Goal: Task Accomplishment & Management: Manage account settings

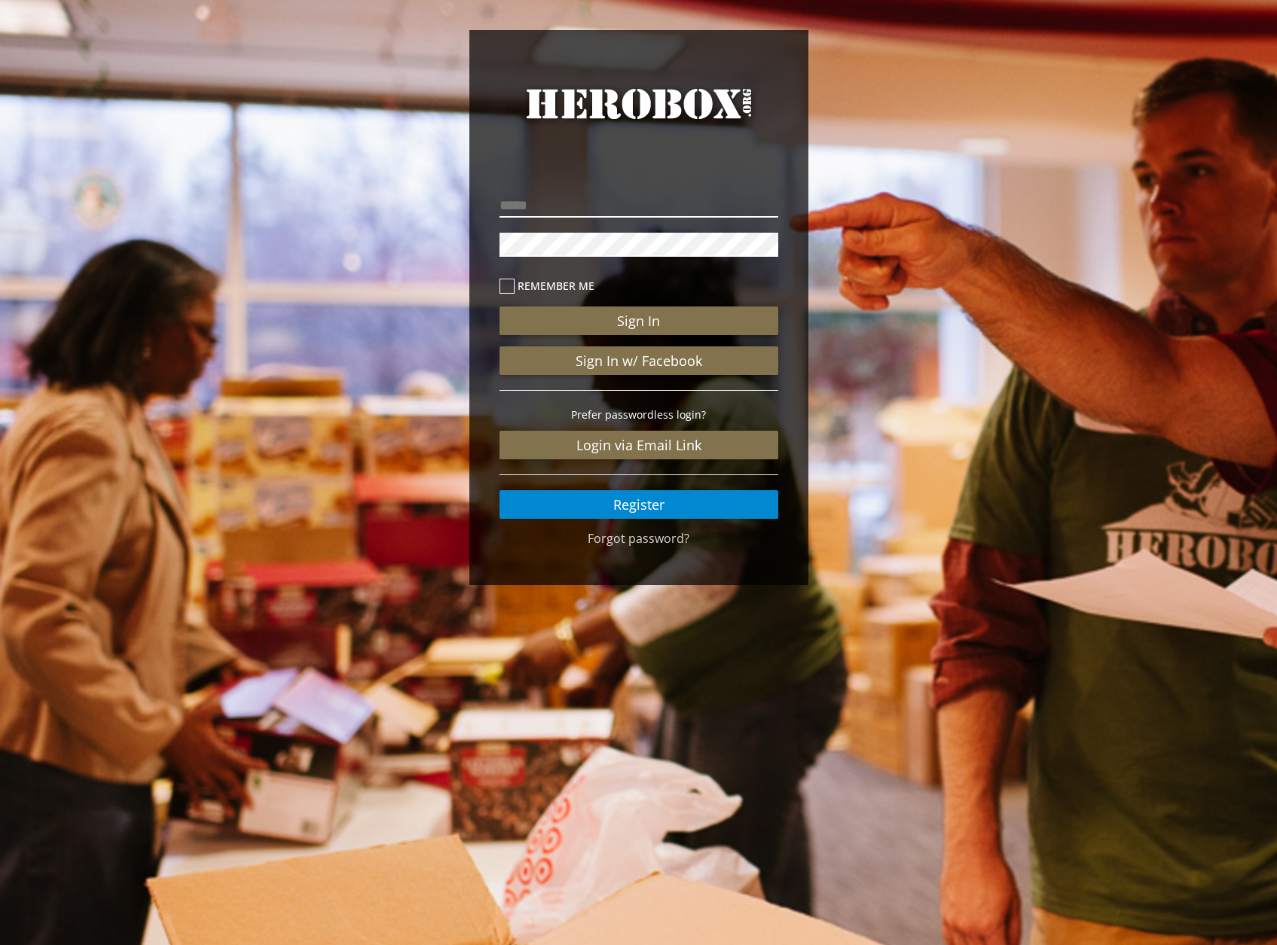
click at [597, 204] on input "email" at bounding box center [638, 206] width 279 height 24
type input "**********"
click at [499, 307] on button "Sign In" at bounding box center [638, 321] width 279 height 29
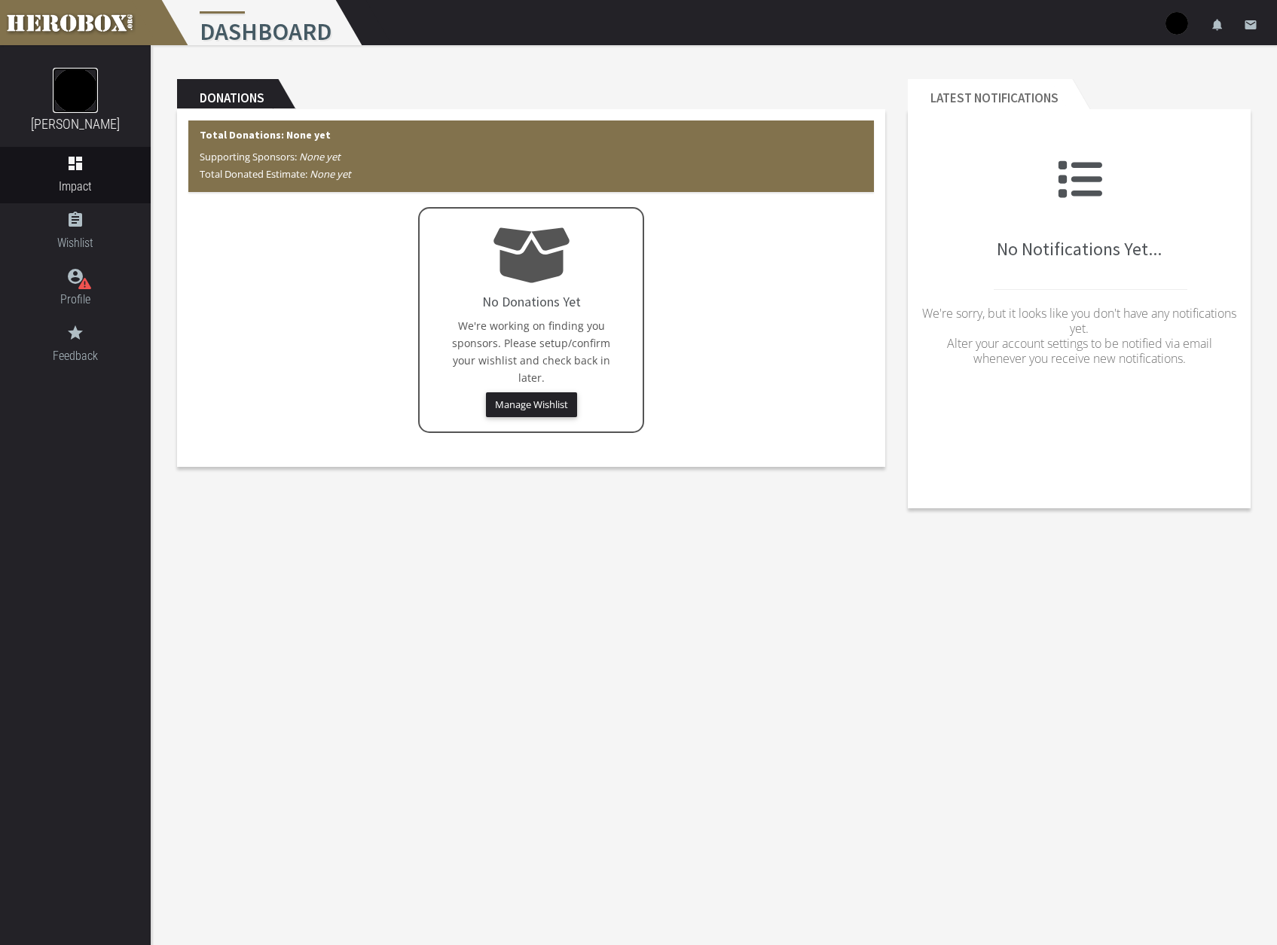
drag, startPoint x: 80, startPoint y: 95, endPoint x: 92, endPoint y: 96, distance: 12.1
click at [81, 93] on img at bounding box center [75, 90] width 45 height 45
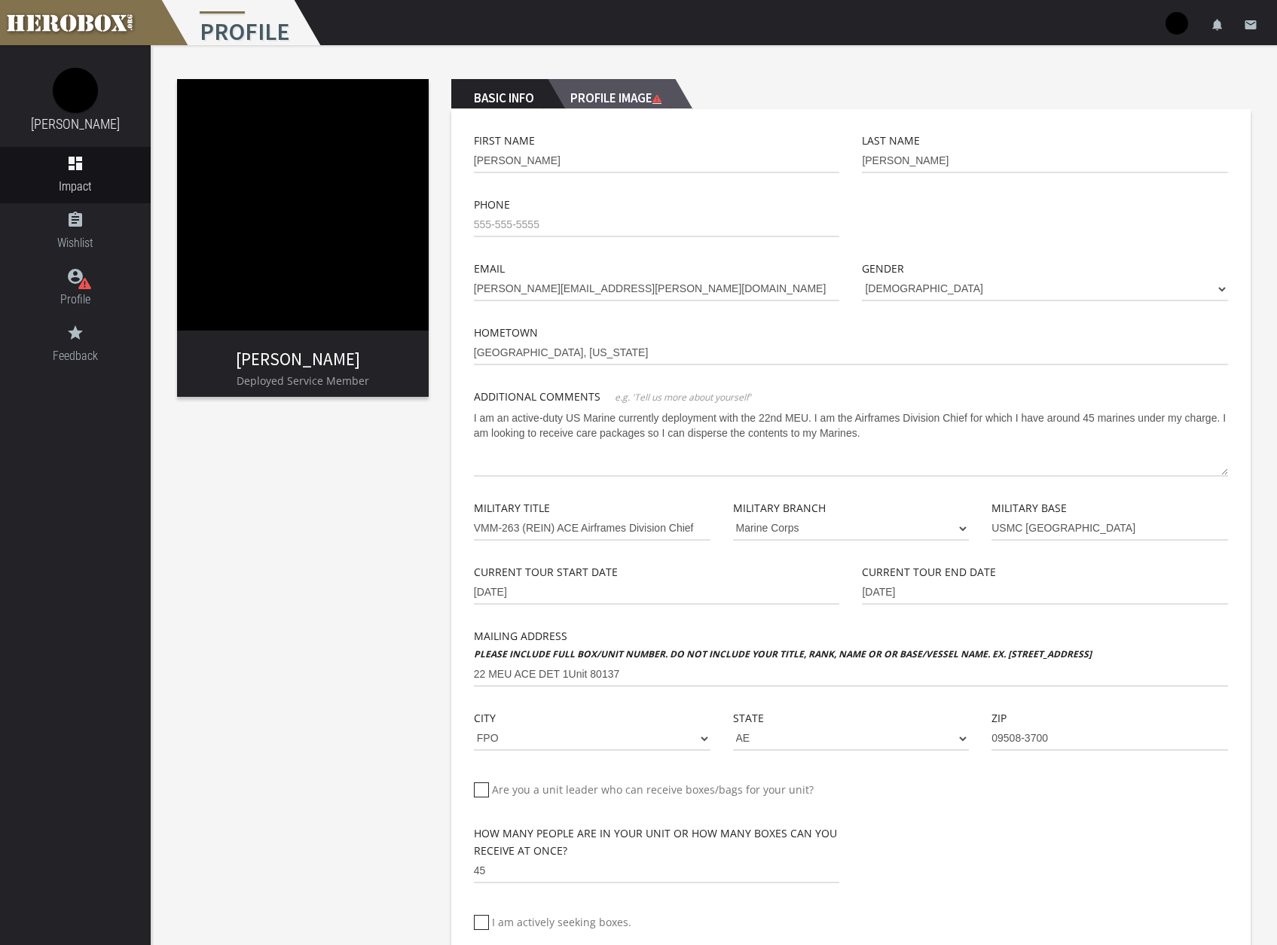
click at [605, 99] on h2 "Profile Image" at bounding box center [611, 94] width 127 height 30
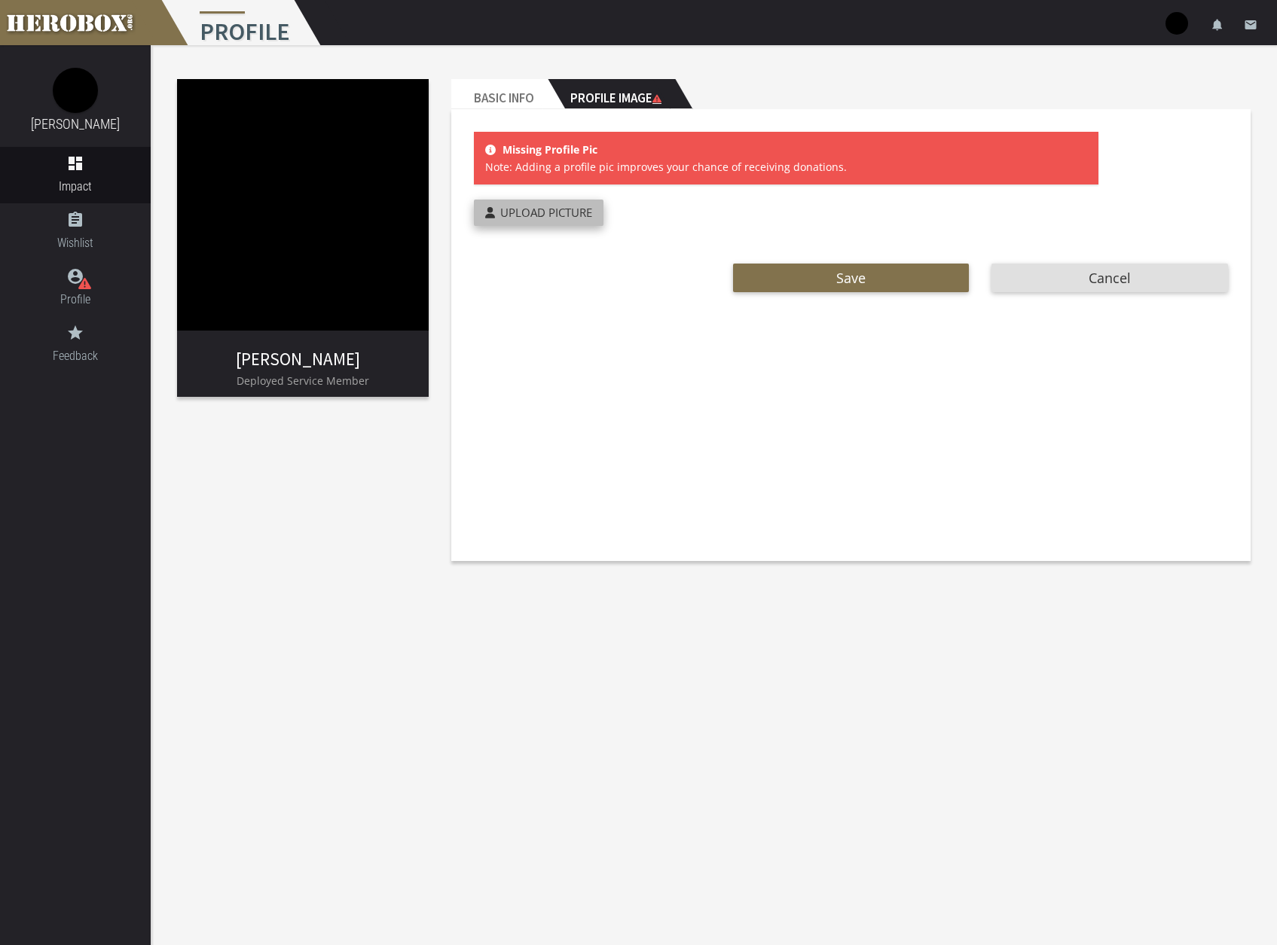
click at [557, 211] on span "Upload Picture" at bounding box center [546, 212] width 92 height 15
click at [557, 211] on input "Upload Picture" at bounding box center [574, 208] width 200 height 17
type input "**********"
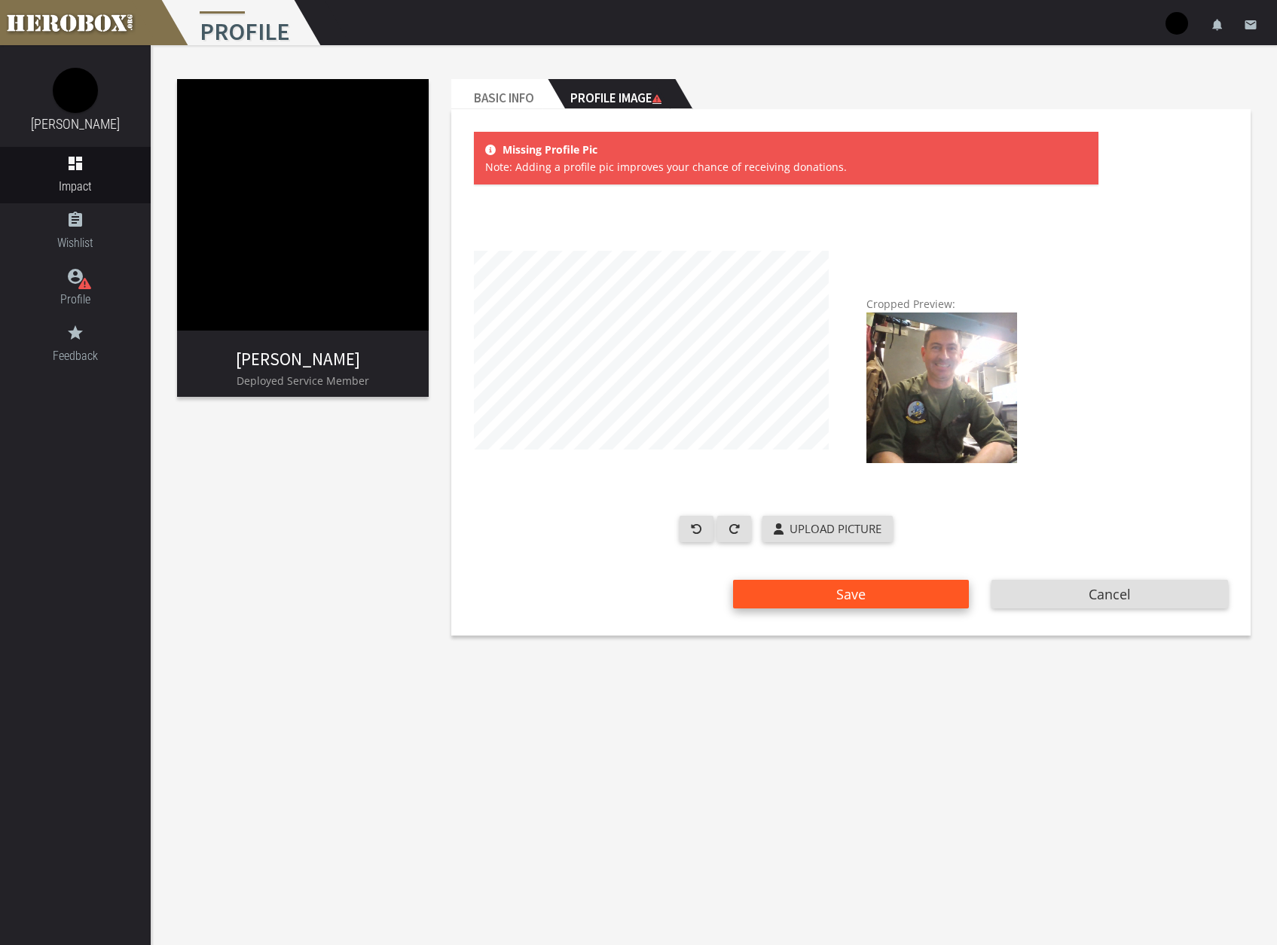
click at [863, 593] on span "Save" at bounding box center [850, 594] width 29 height 18
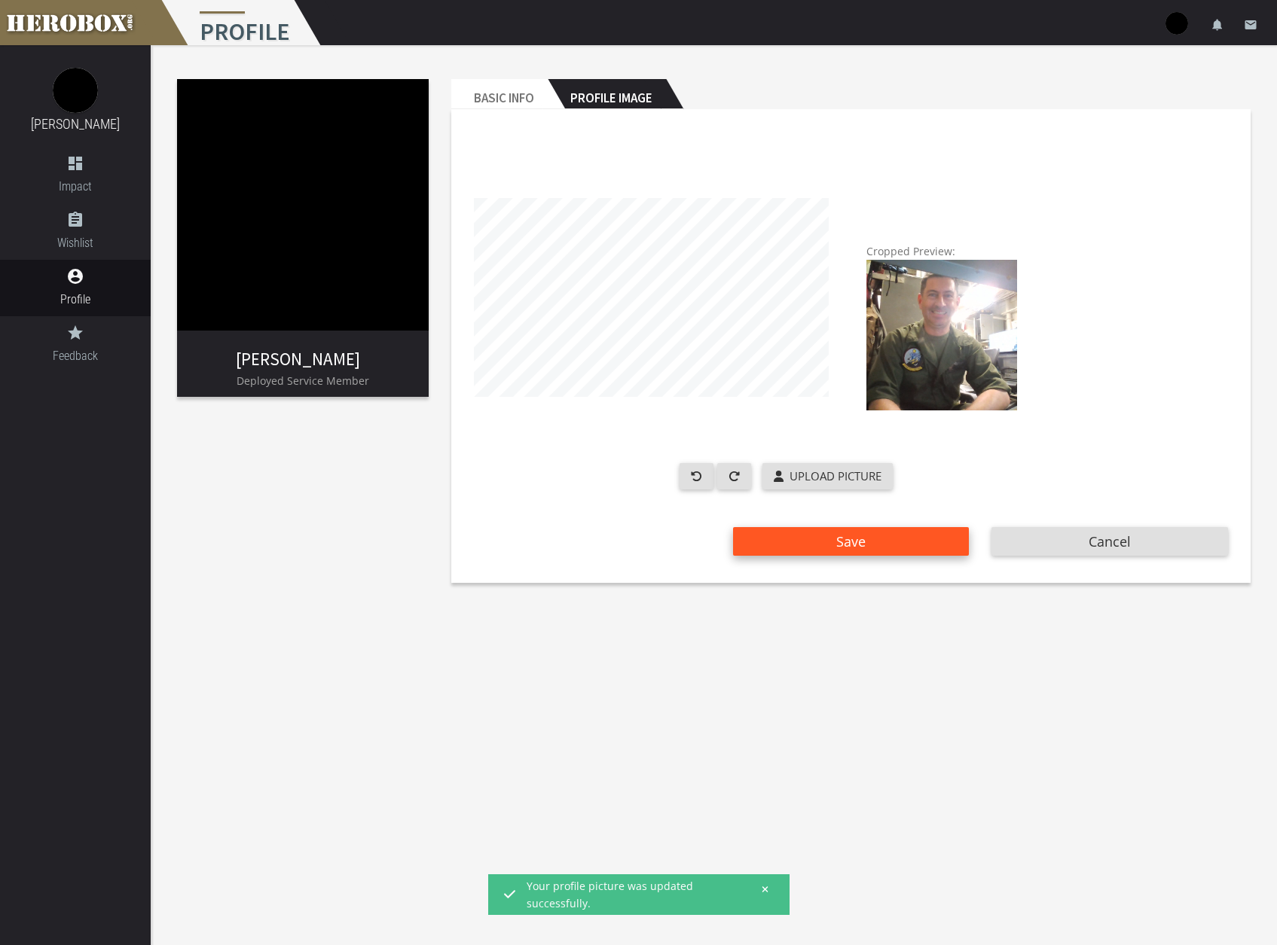
click at [862, 539] on span "Save" at bounding box center [850, 542] width 29 height 18
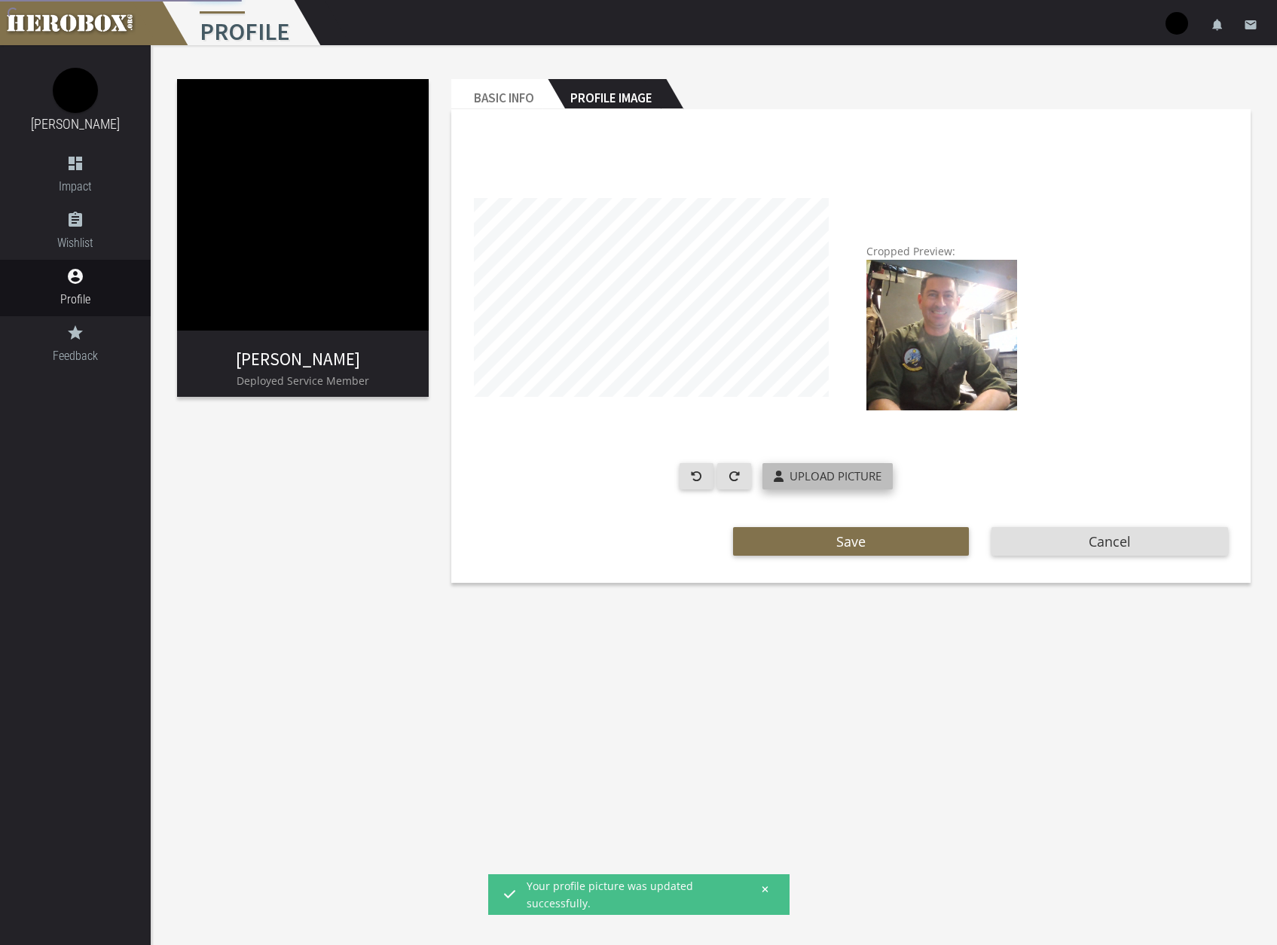
click at [831, 471] on span "Upload Picture" at bounding box center [836, 476] width 92 height 15
click at [831, 471] on input "Upload Picture" at bounding box center [862, 471] width 200 height 17
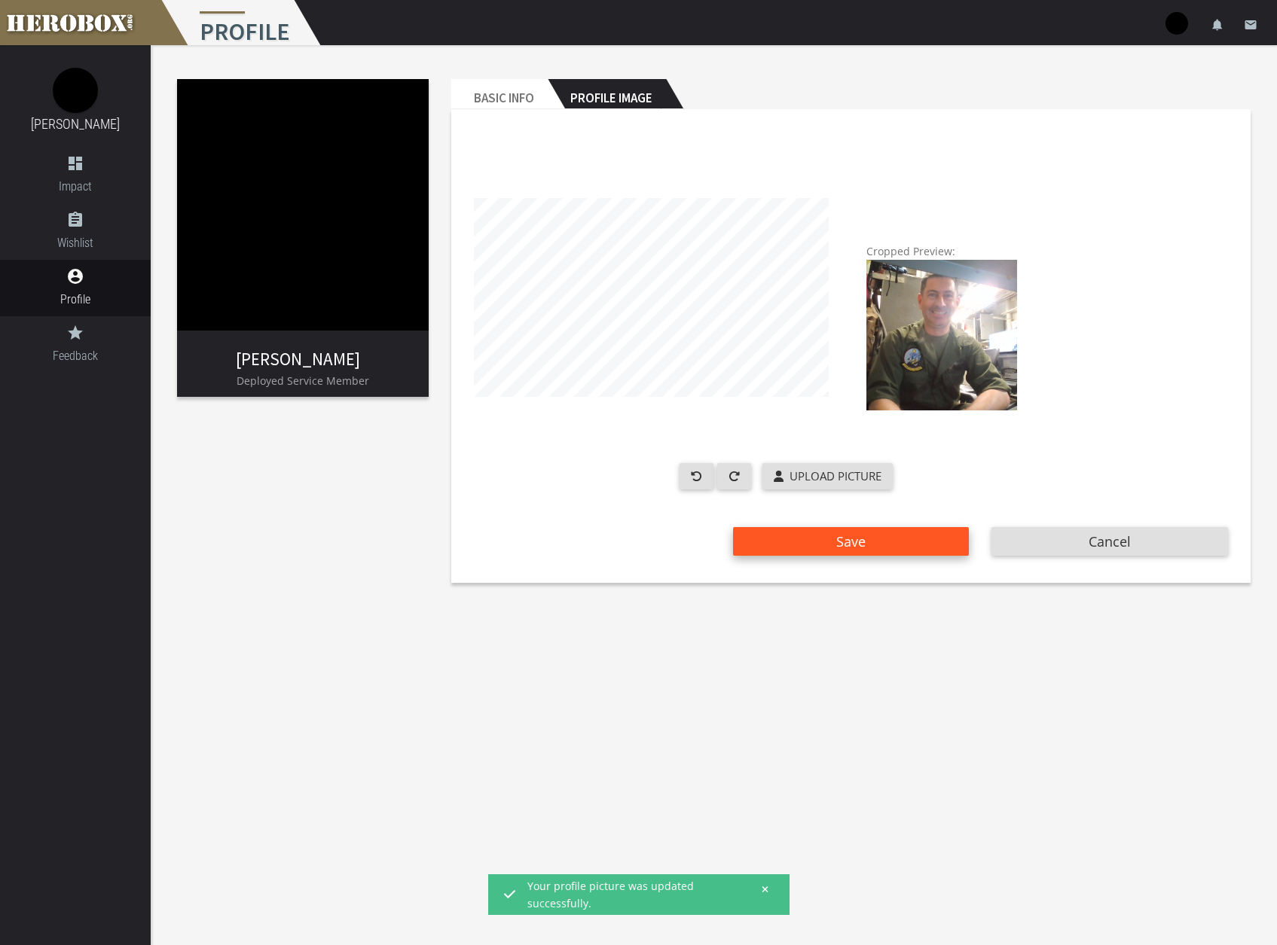
click at [863, 537] on span "Save" at bounding box center [850, 542] width 29 height 18
click at [767, 885] on icon at bounding box center [765, 889] width 7 height 9
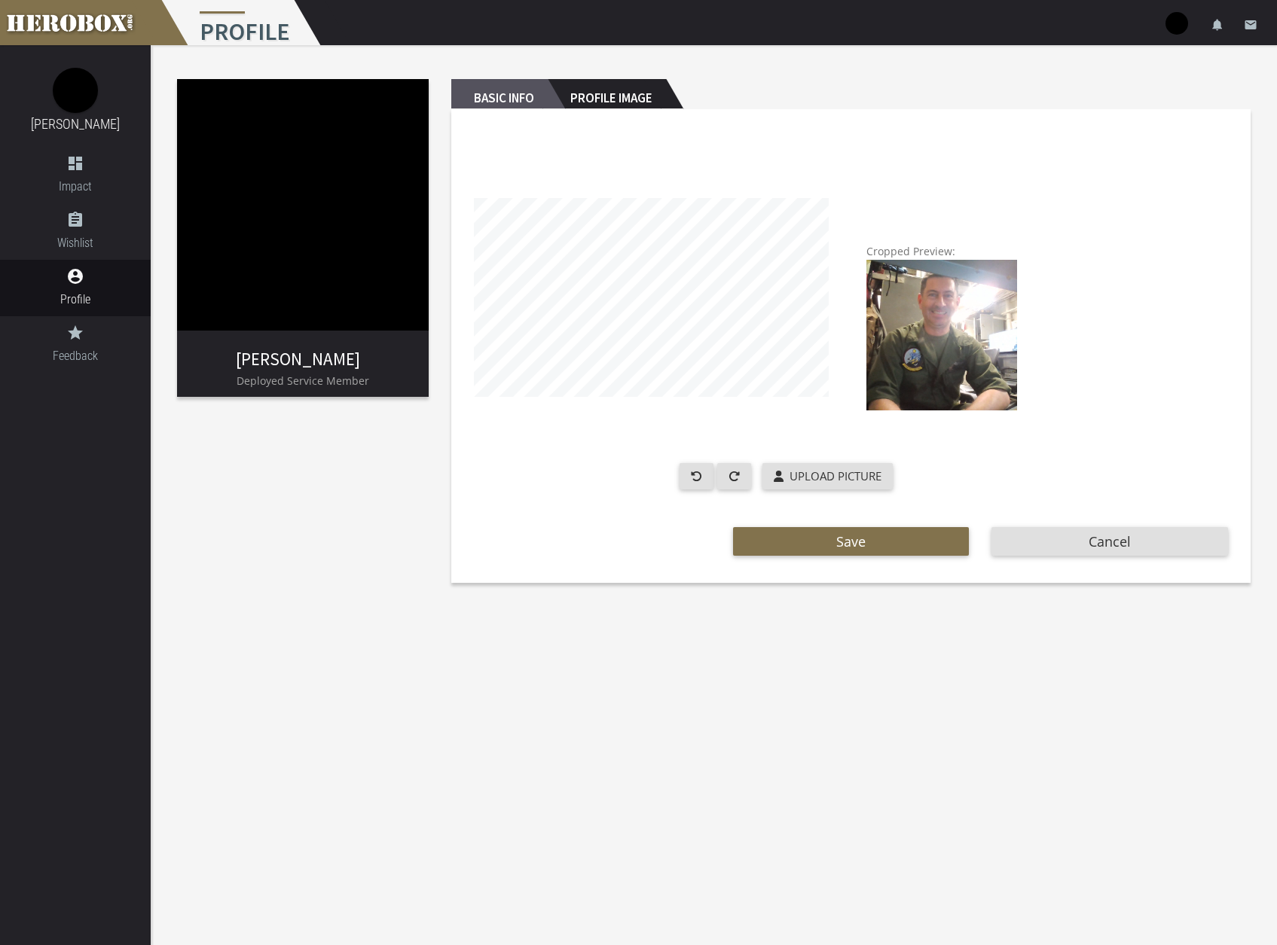
click at [526, 96] on h2 "Basic Info" at bounding box center [499, 94] width 96 height 30
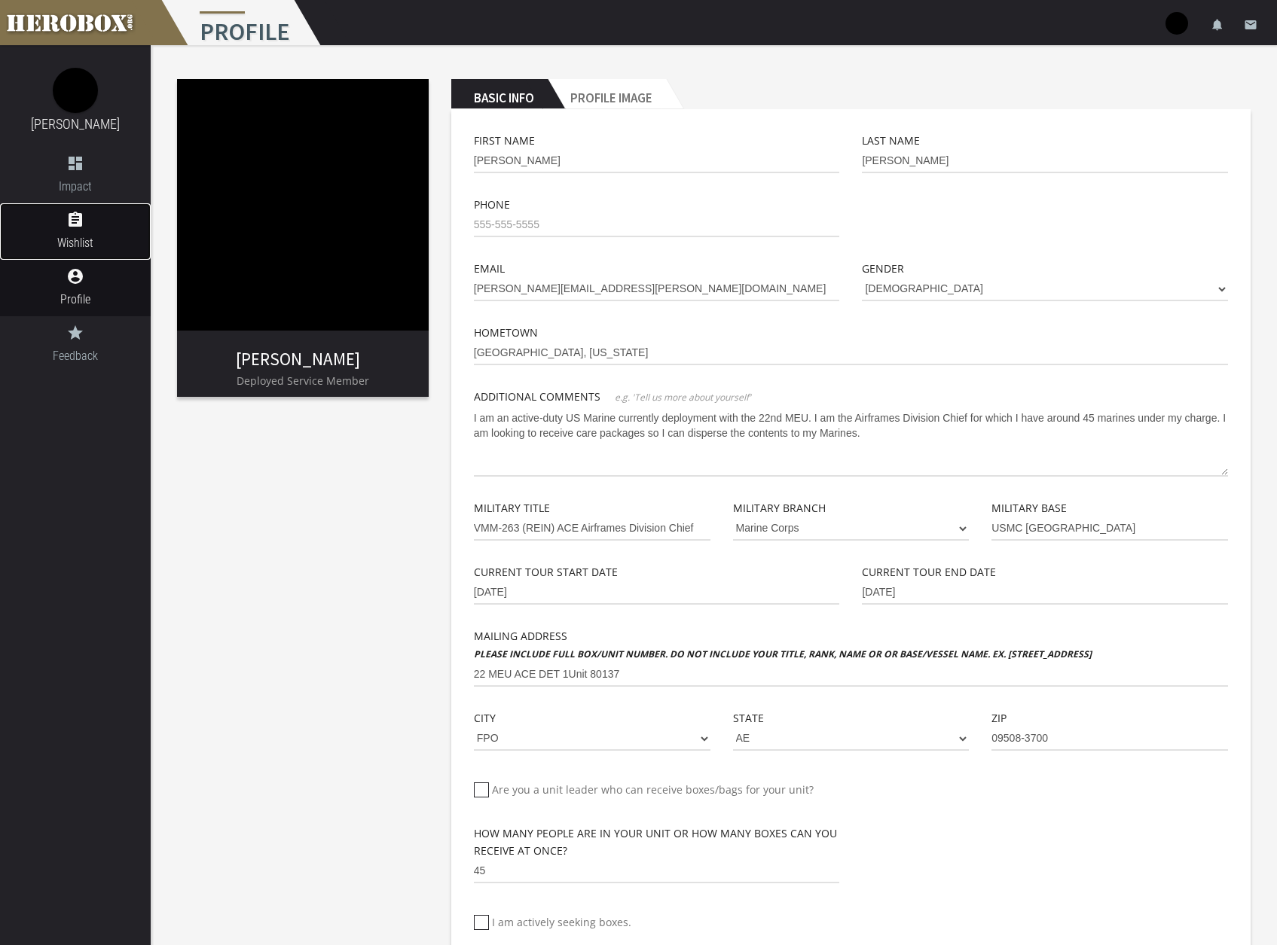
click at [75, 228] on icon "assignment" at bounding box center [75, 220] width 151 height 18
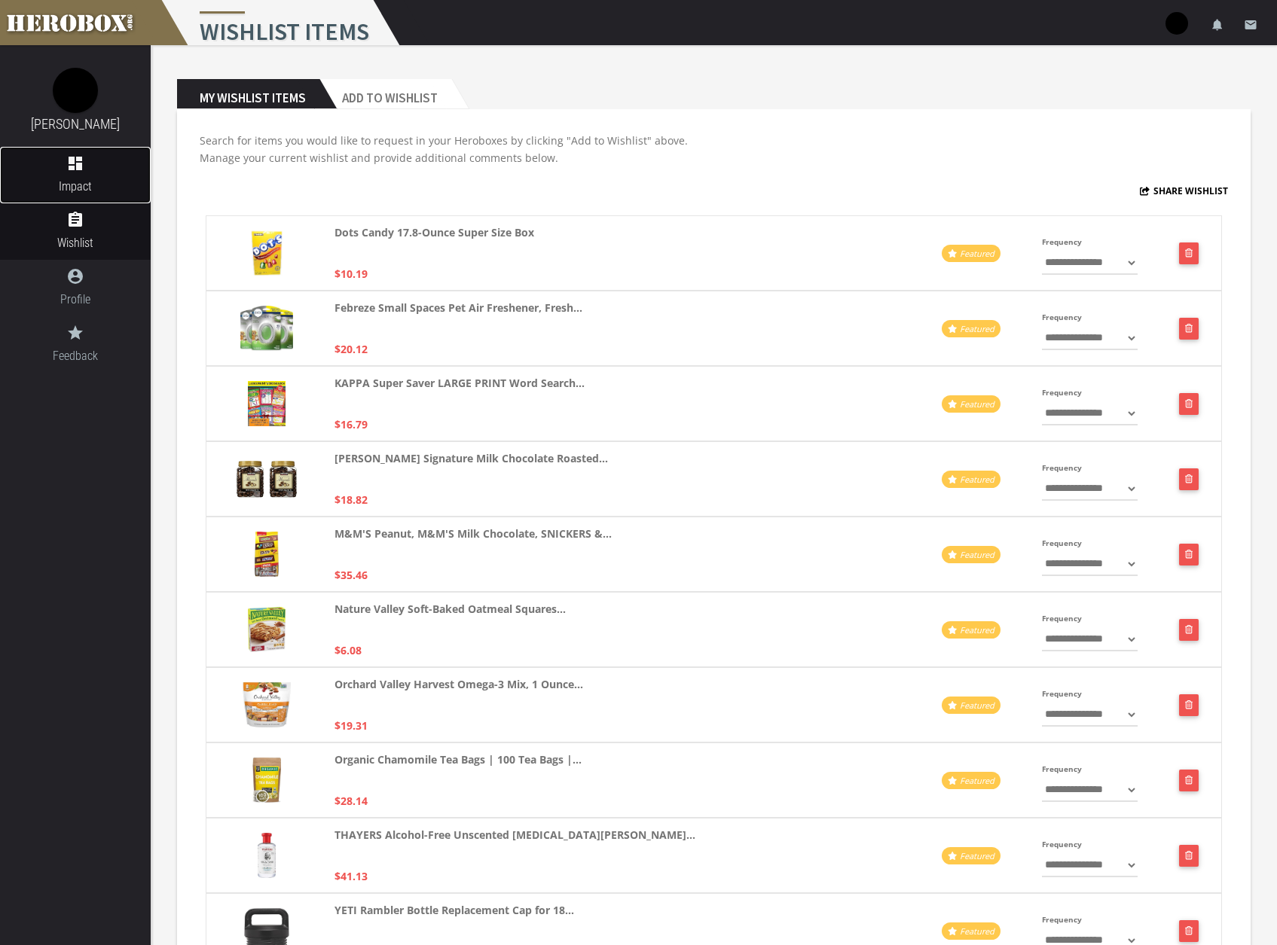
click at [87, 169] on icon "dashboard" at bounding box center [75, 163] width 151 height 18
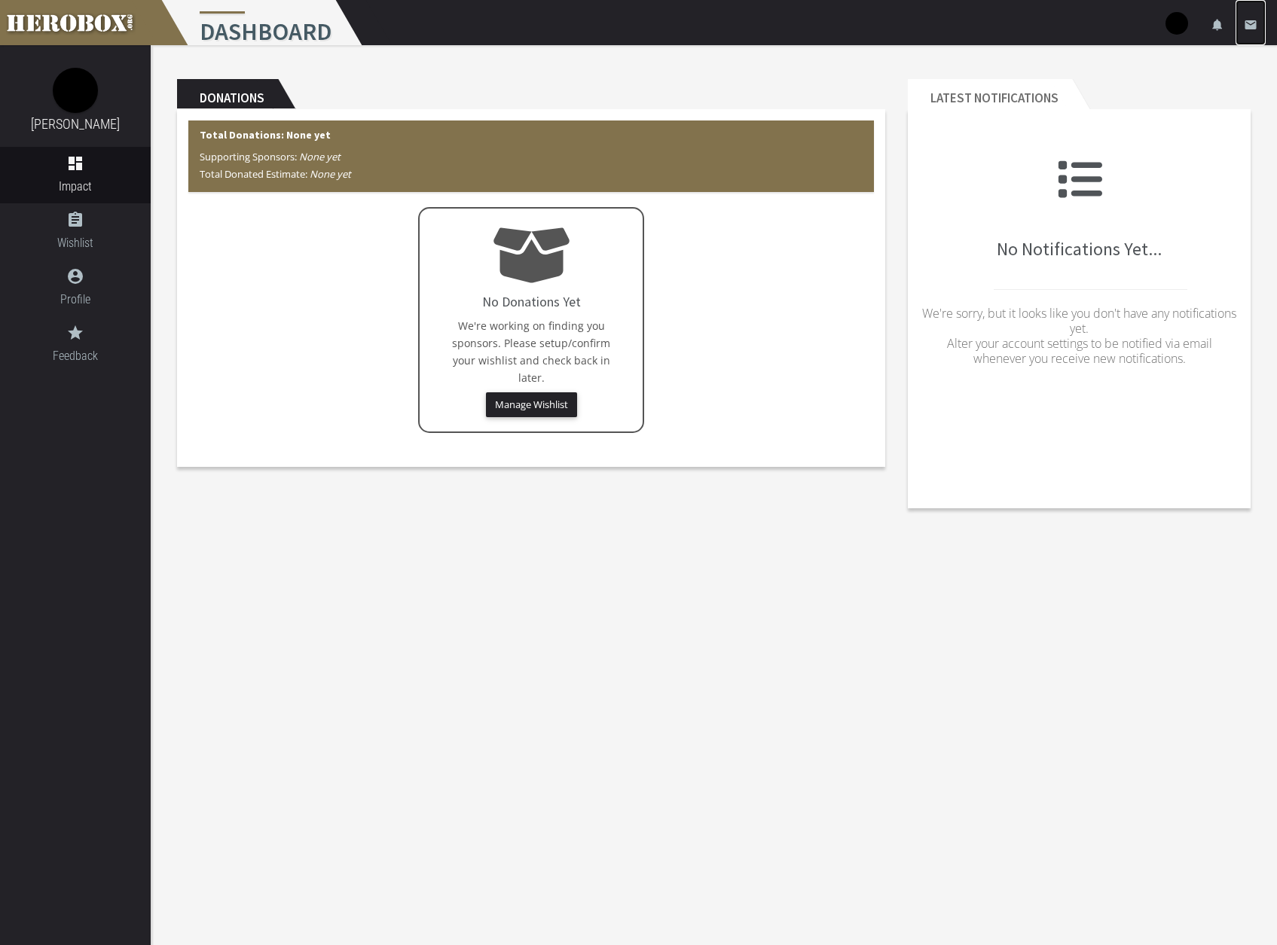
click at [1246, 23] on icon "email" at bounding box center [1251, 25] width 14 height 14
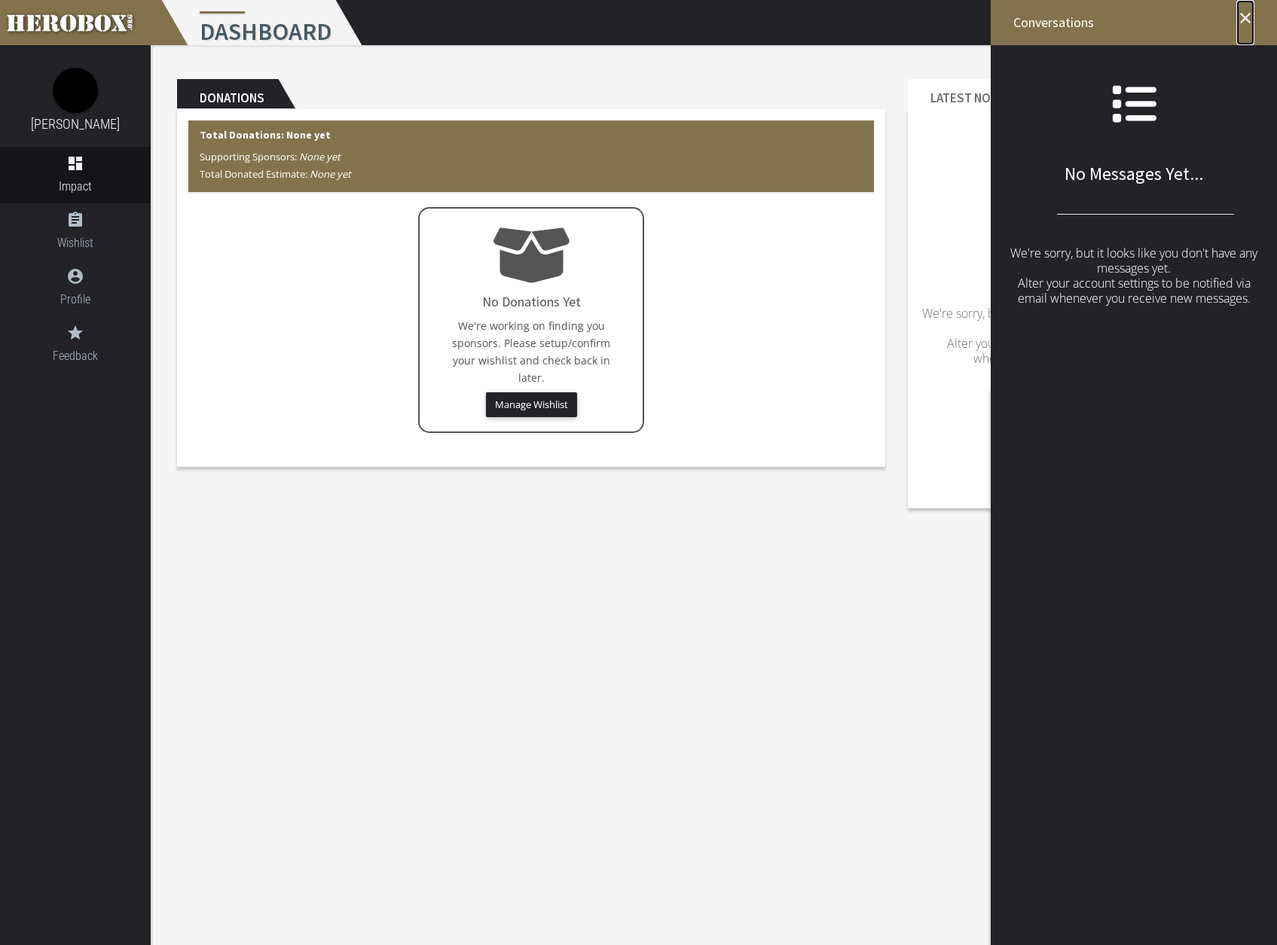
click at [1245, 20] on icon "close" at bounding box center [1245, 18] width 18 height 18
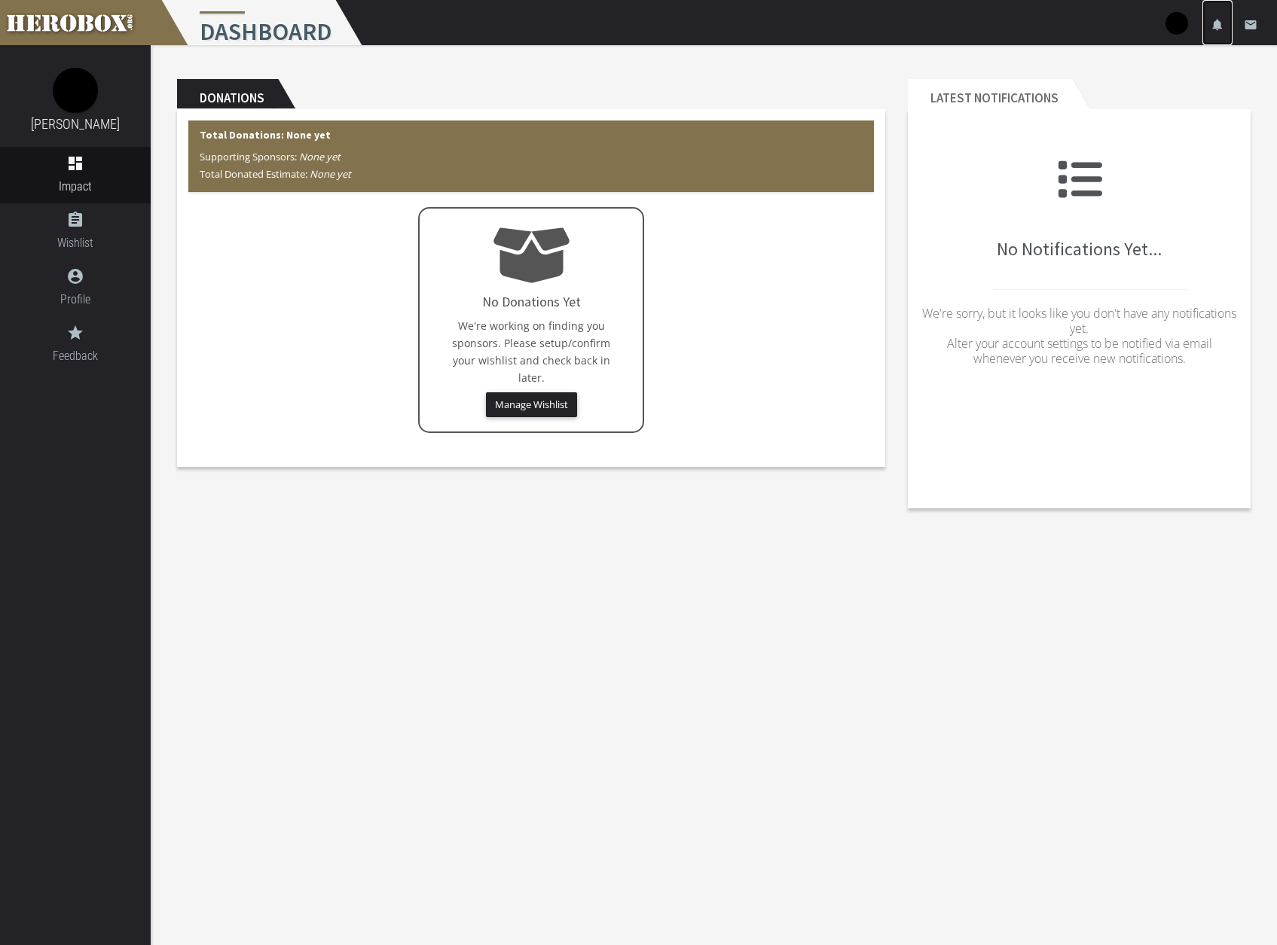
click at [1219, 25] on icon "notifications" at bounding box center [1218, 25] width 14 height 14
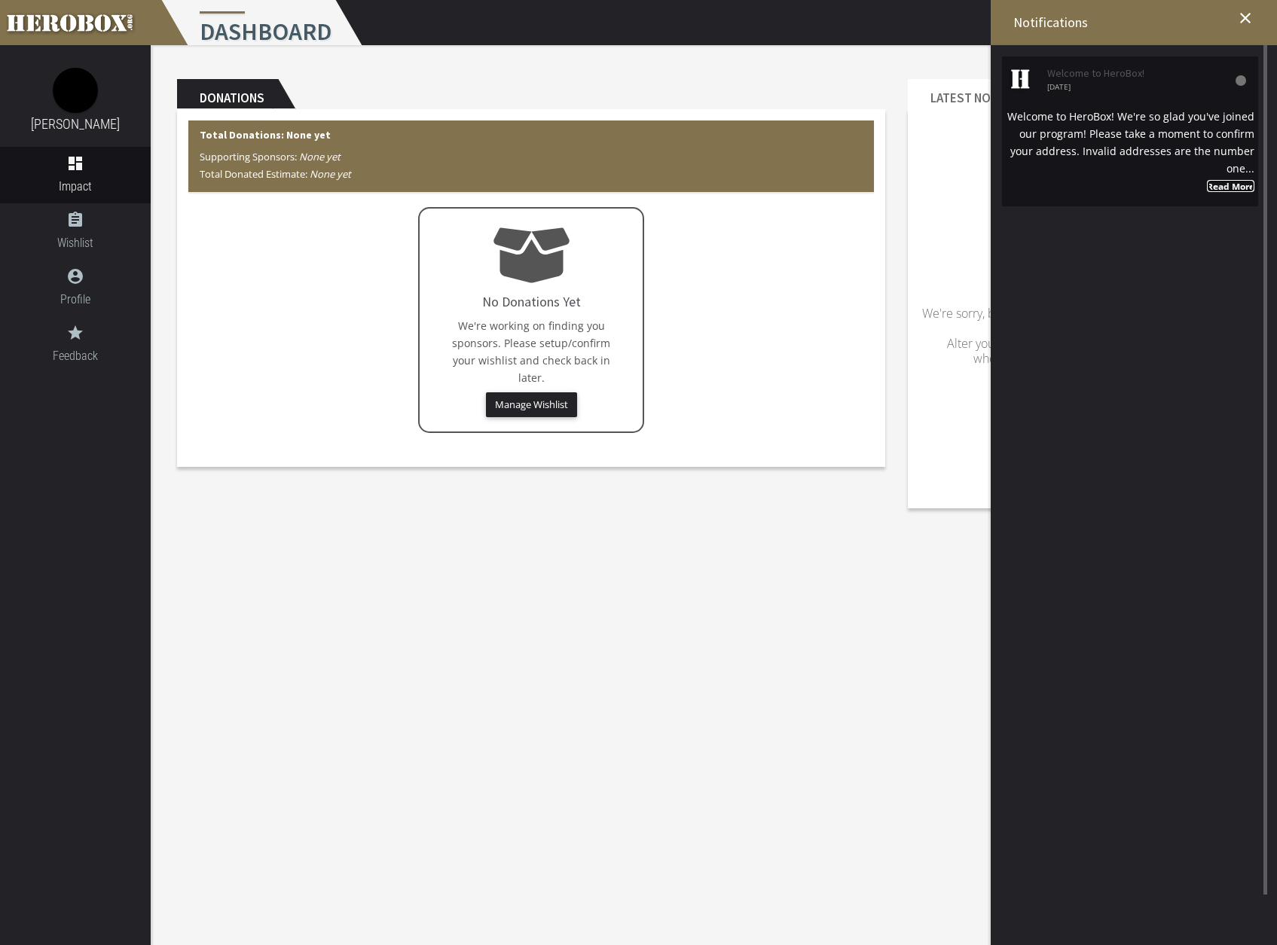
click at [1238, 191] on strong "Read More" at bounding box center [1230, 186] width 47 height 12
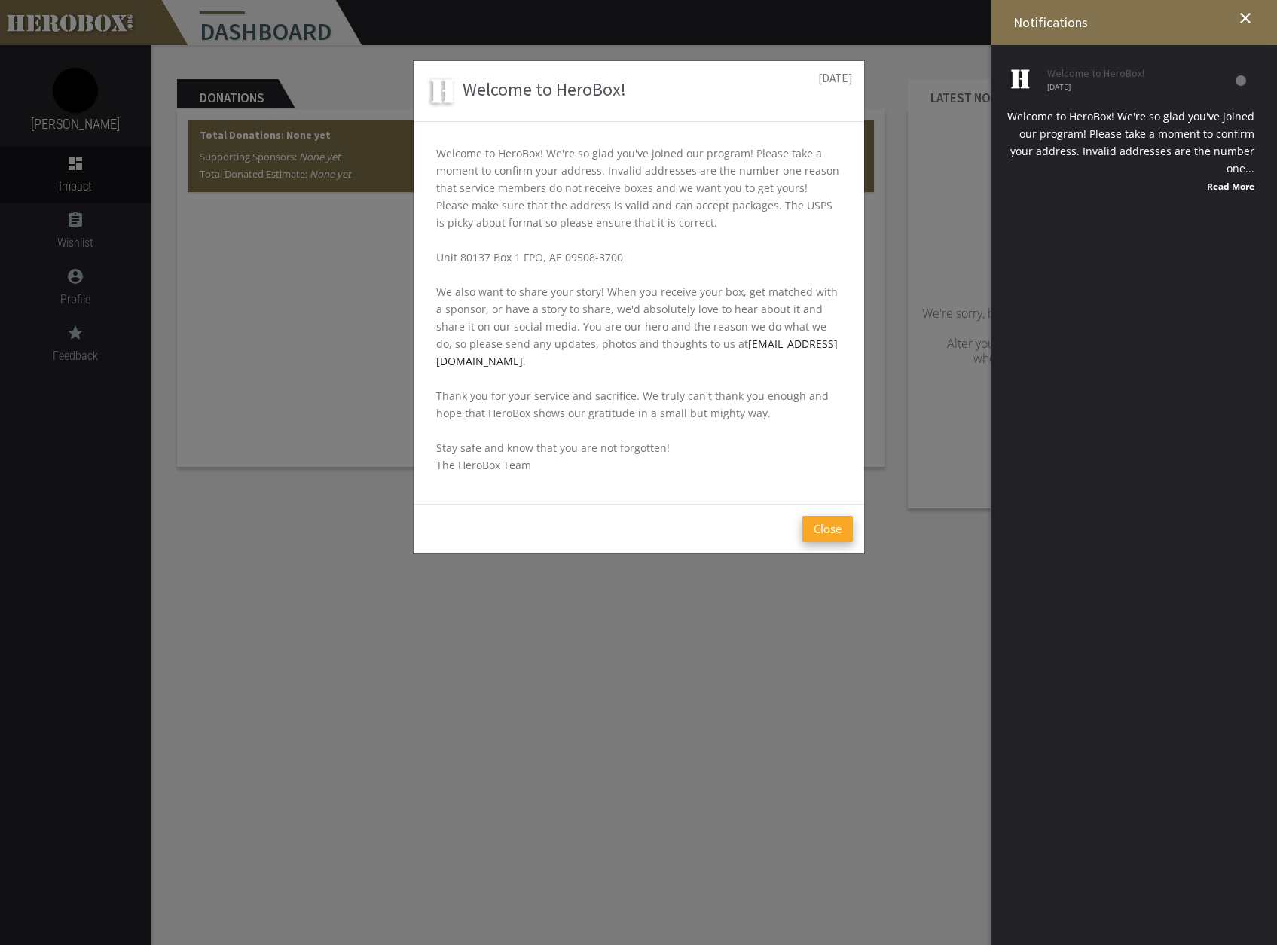
click at [826, 518] on button "Close" at bounding box center [827, 529] width 50 height 26
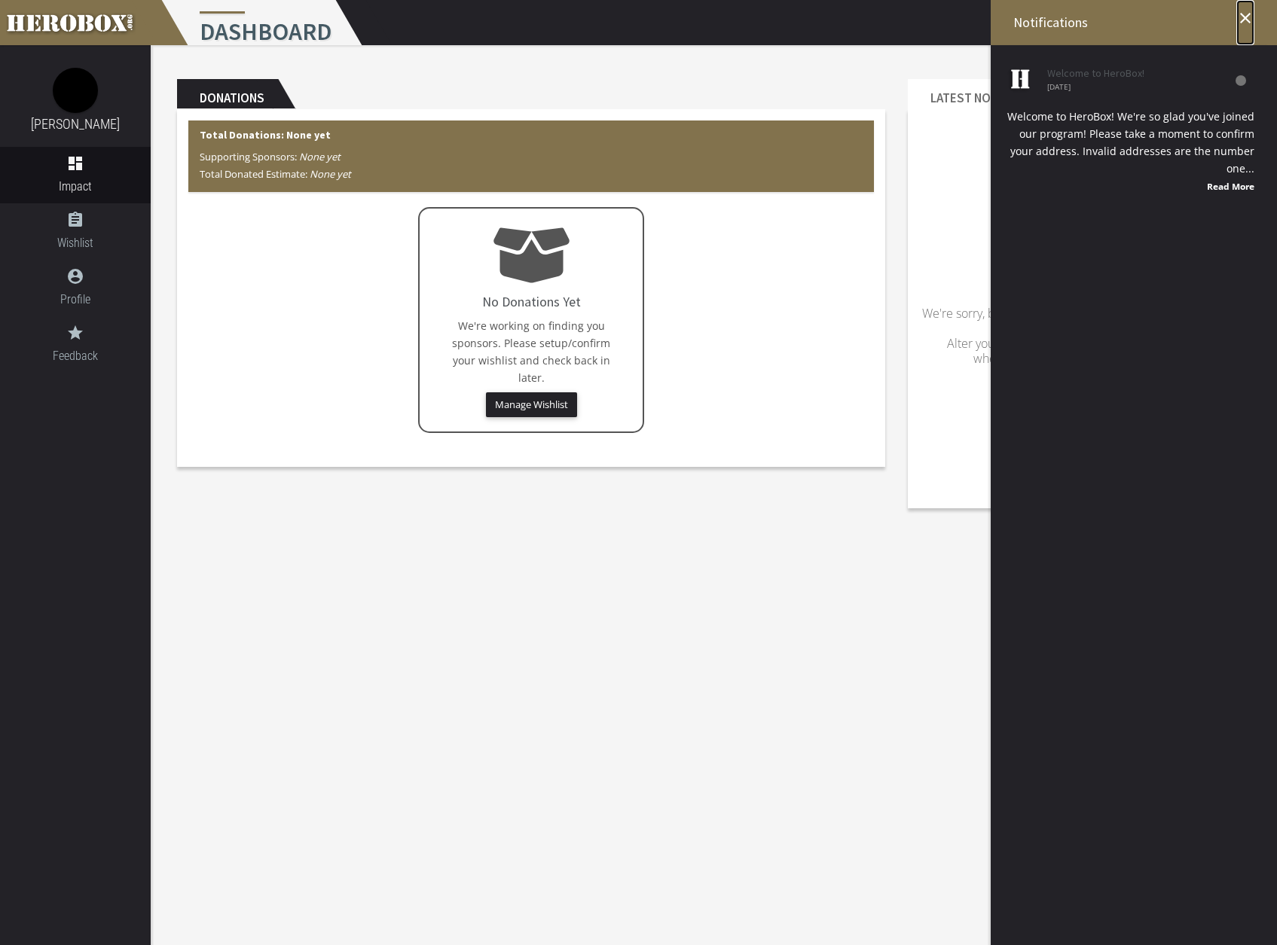
click at [1243, 14] on icon "close" at bounding box center [1245, 18] width 18 height 18
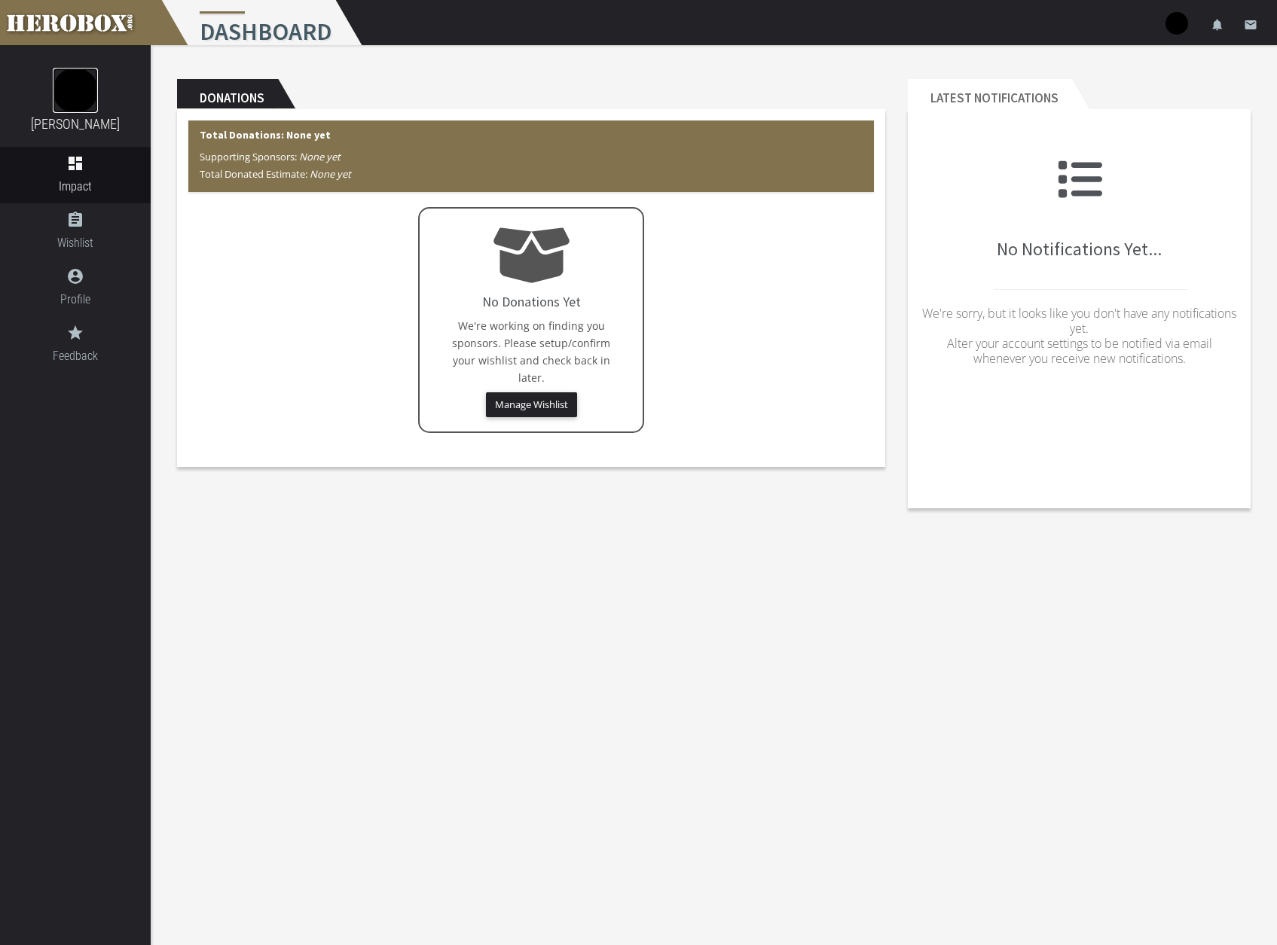
click at [89, 107] on img at bounding box center [75, 90] width 45 height 45
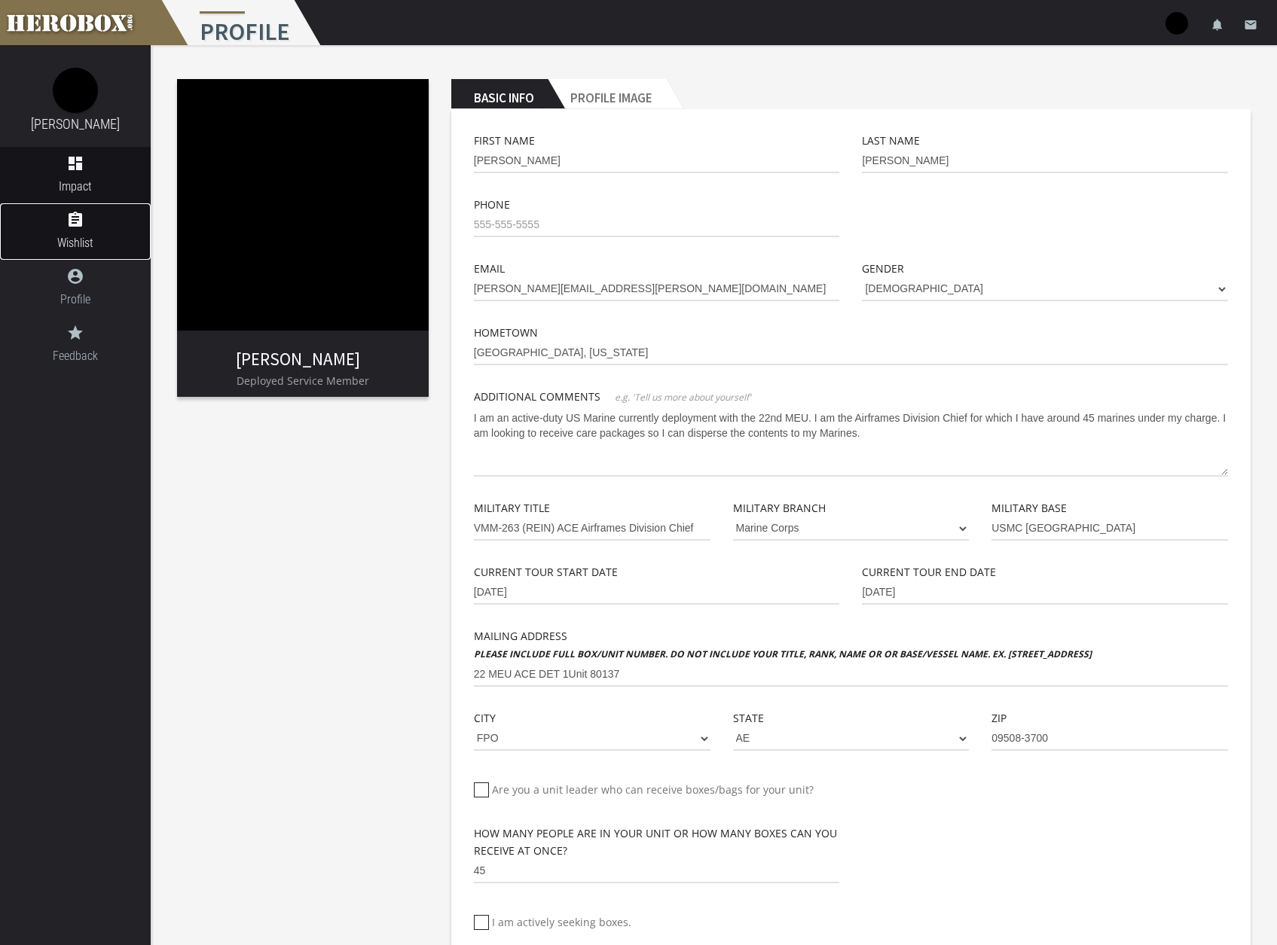
click at [68, 225] on icon "assignment" at bounding box center [75, 220] width 151 height 18
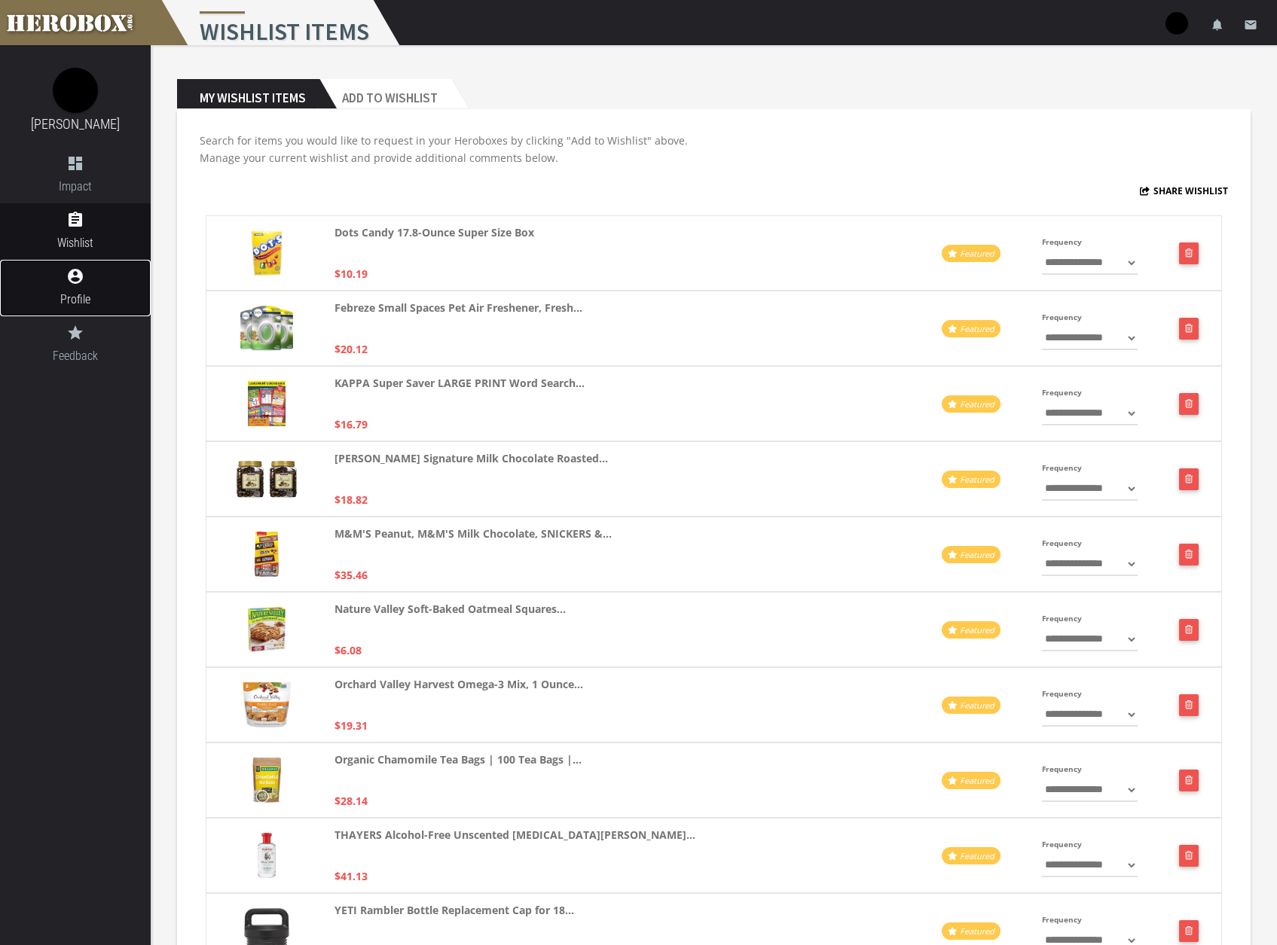
click at [75, 285] on icon "account_circle" at bounding box center [75, 276] width 151 height 18
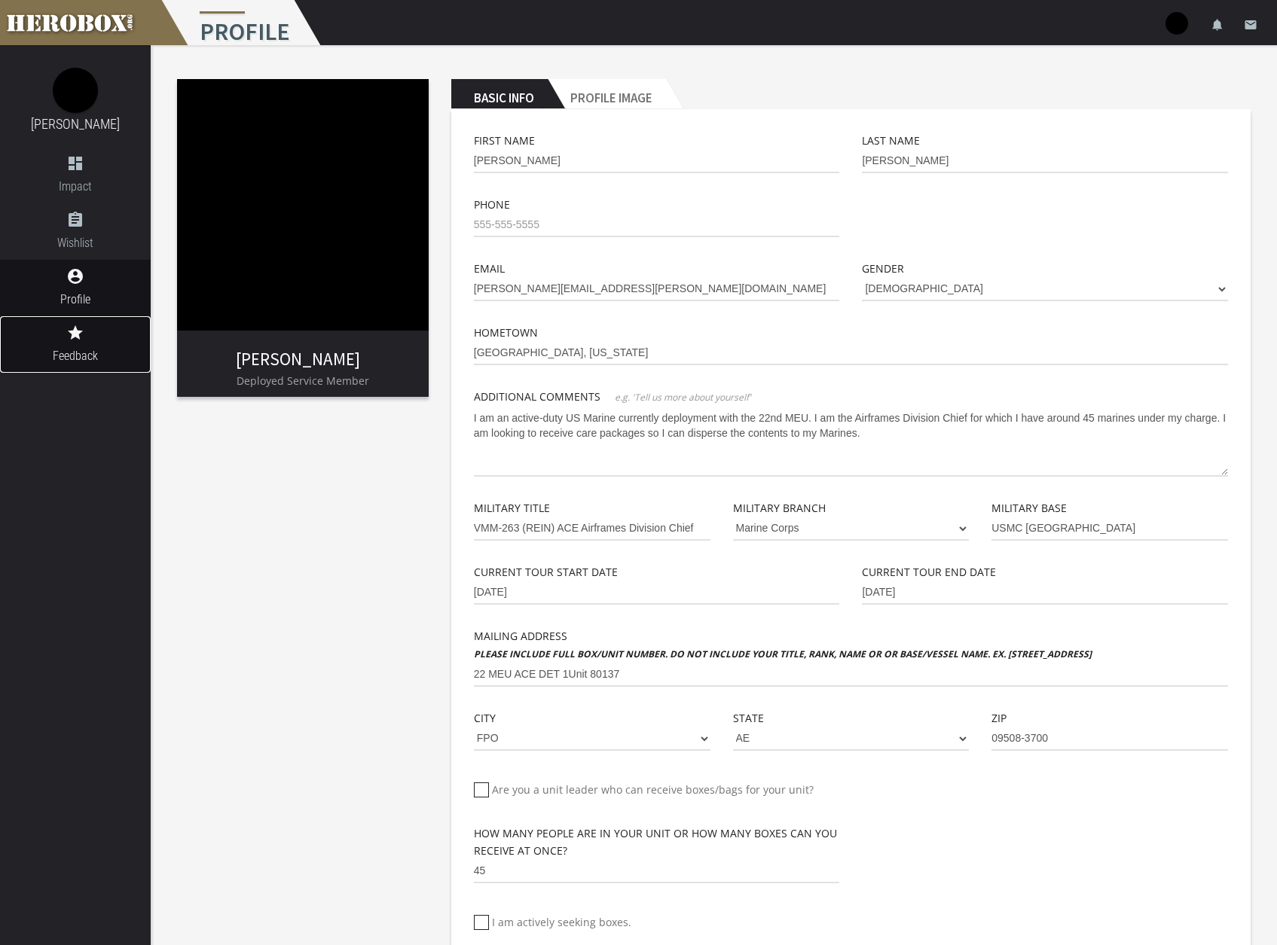
click at [79, 345] on link "grade Feedback" at bounding box center [75, 344] width 151 height 57
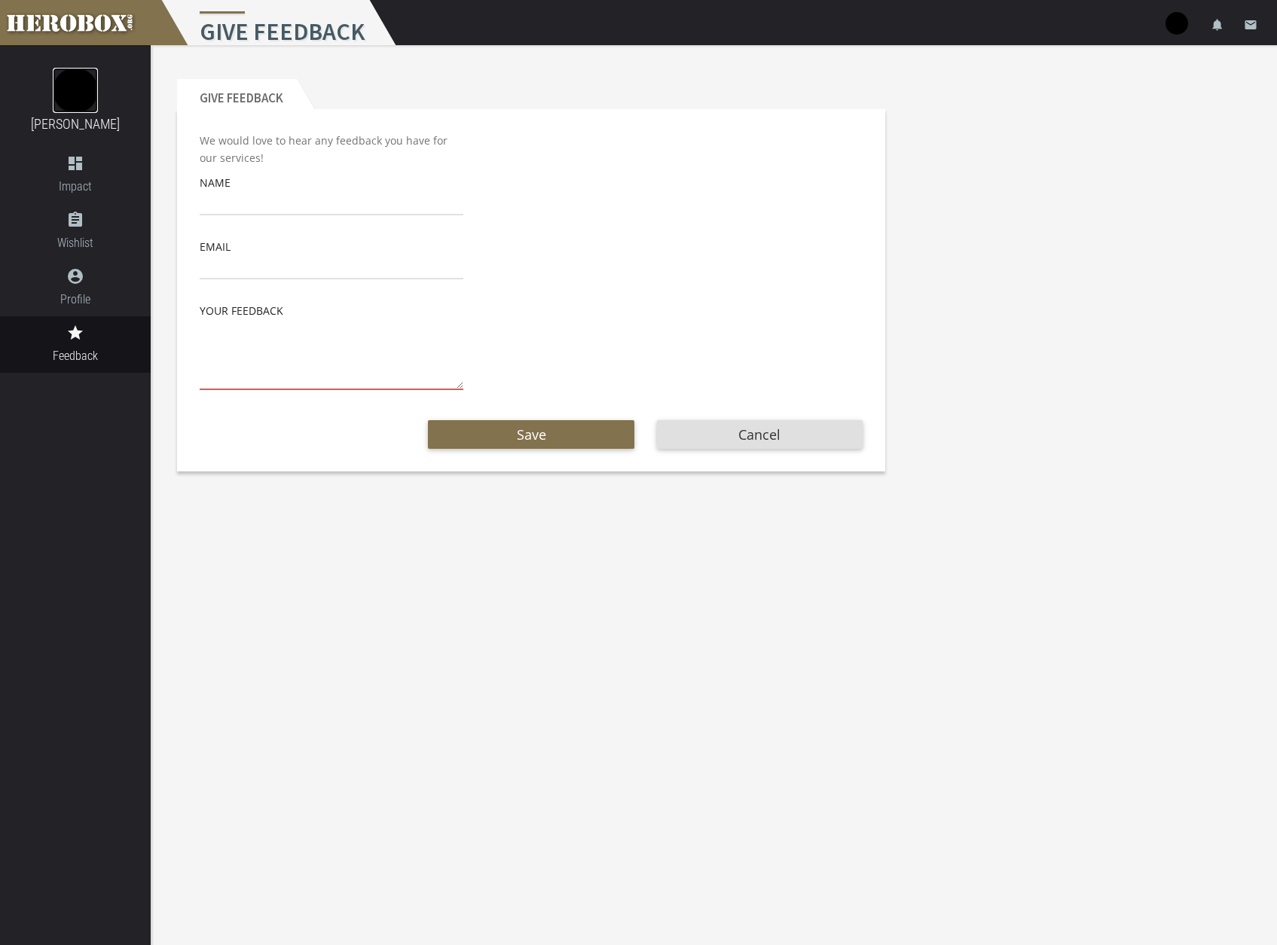
click at [69, 100] on img at bounding box center [75, 90] width 45 height 45
